Goal: Navigation & Orientation: Find specific page/section

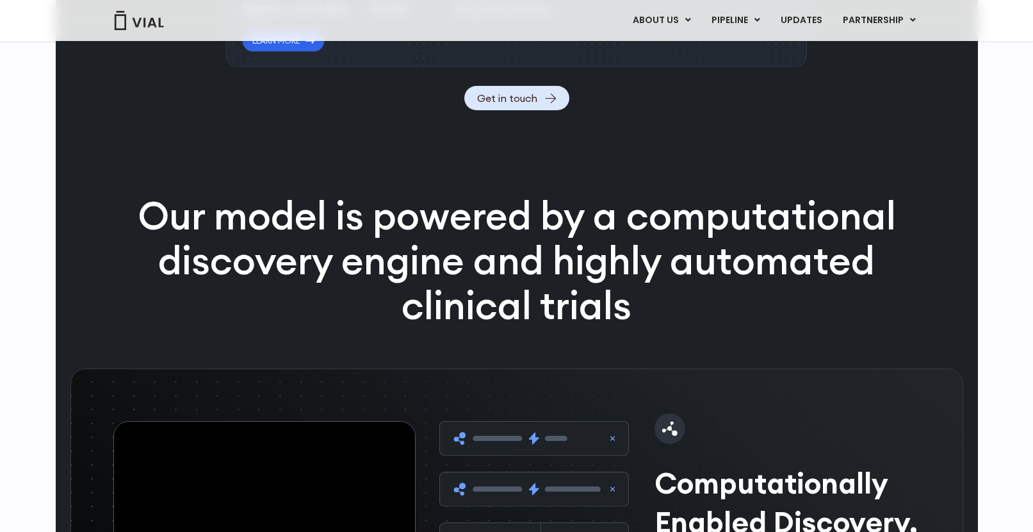
scroll to position [1412, 0]
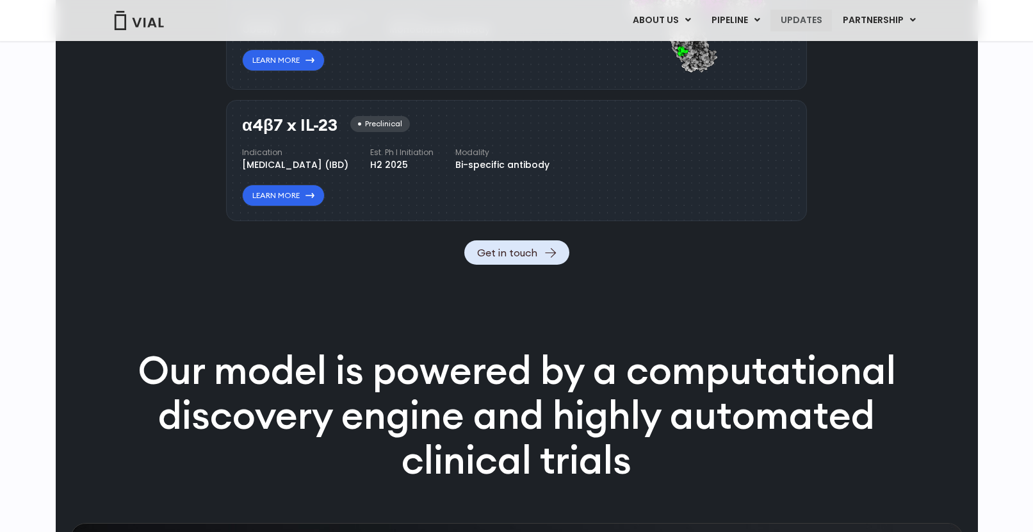
click at [811, 17] on link "UPDATES" at bounding box center [801, 21] width 61 height 22
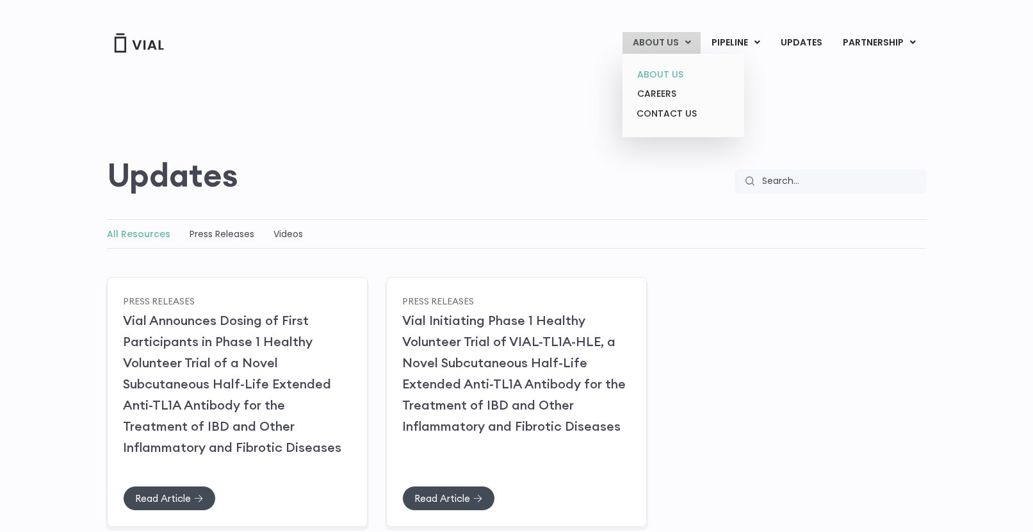
click at [664, 78] on link "ABOUT US" at bounding box center [683, 75] width 112 height 20
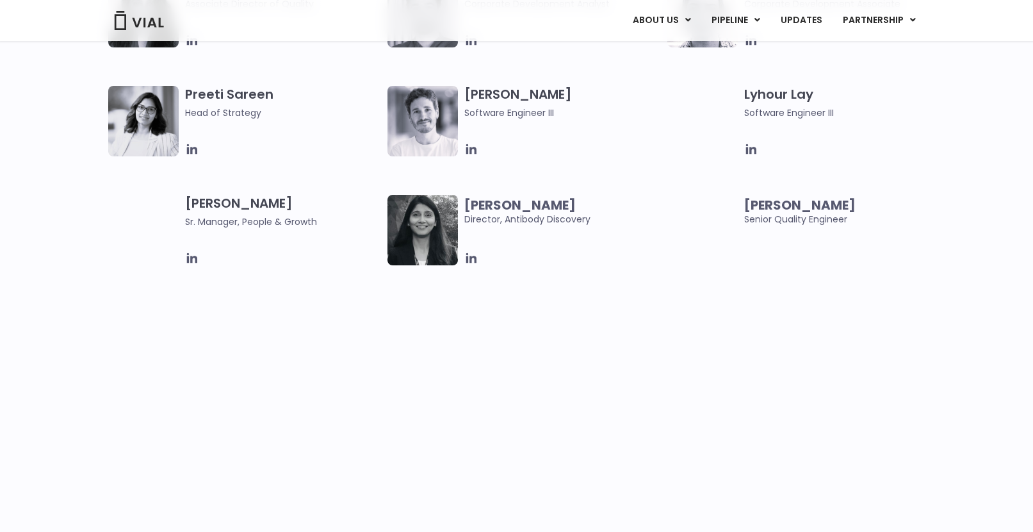
scroll to position [1875, 0]
